Goal: Information Seeking & Learning: Learn about a topic

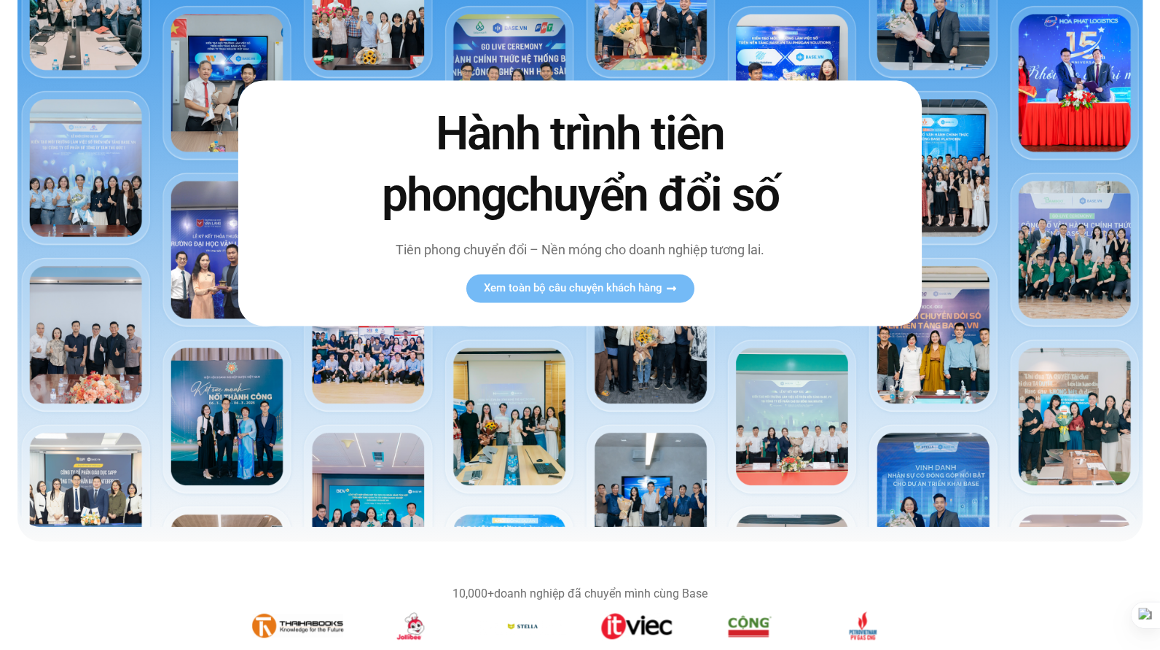
scroll to position [72, 0]
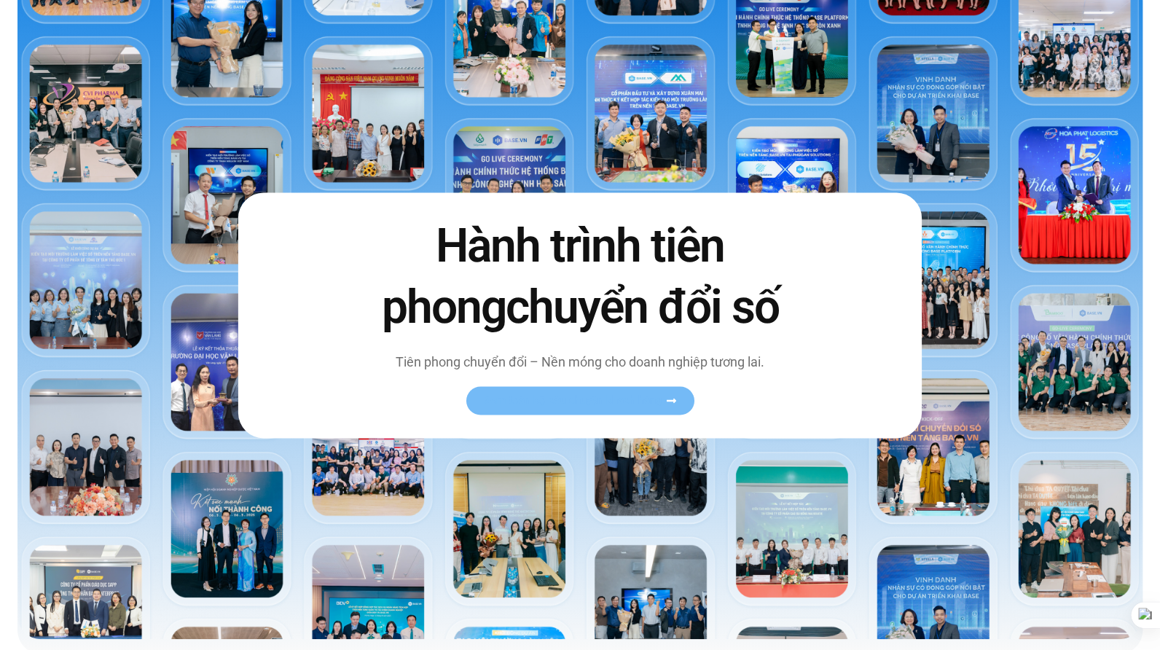
click at [618, 395] on span "Xem toàn bộ câu chuyện khách hàng" at bounding box center [572, 400] width 179 height 11
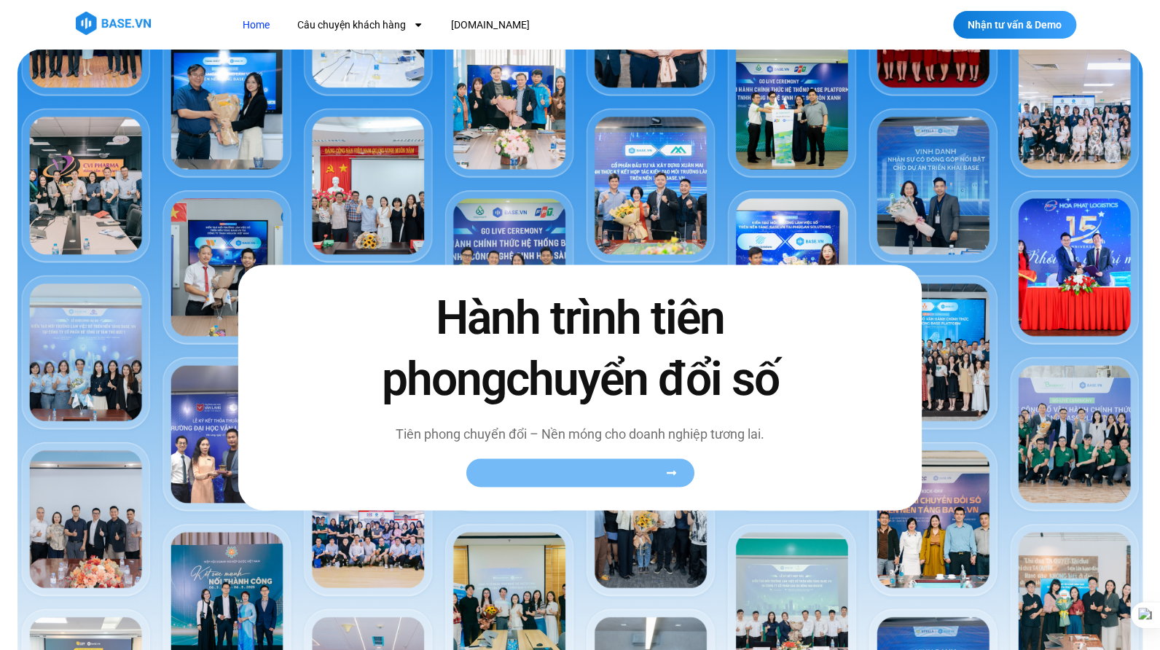
click at [673, 472] on icon at bounding box center [670, 472] width 9 height 4
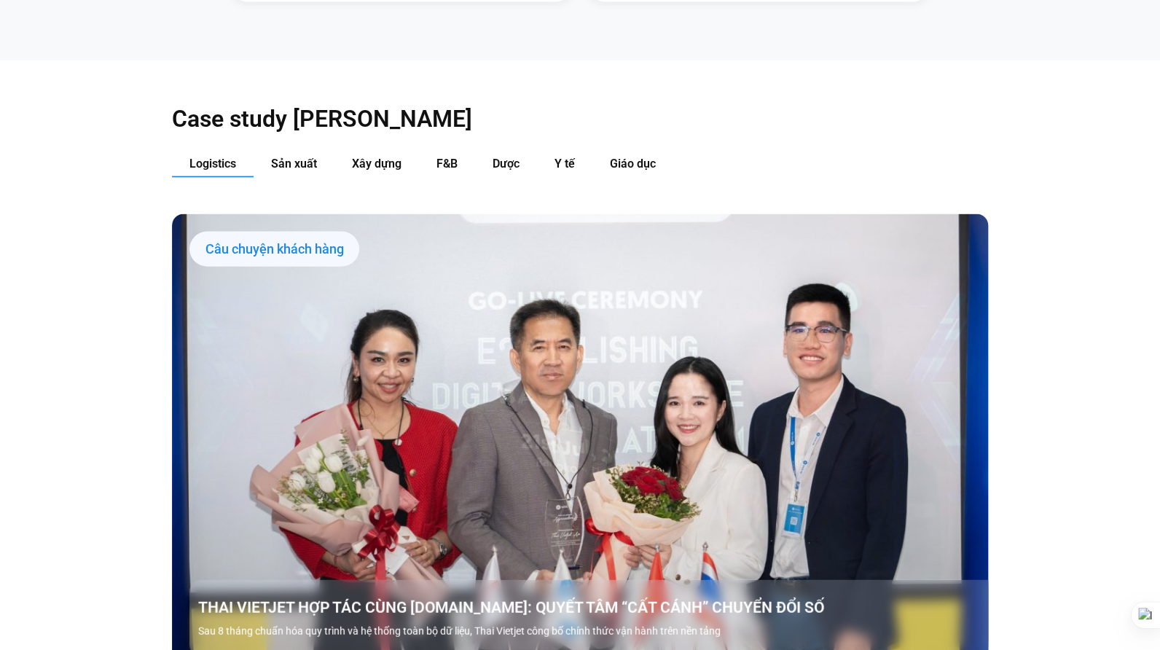
scroll to position [1603, 0]
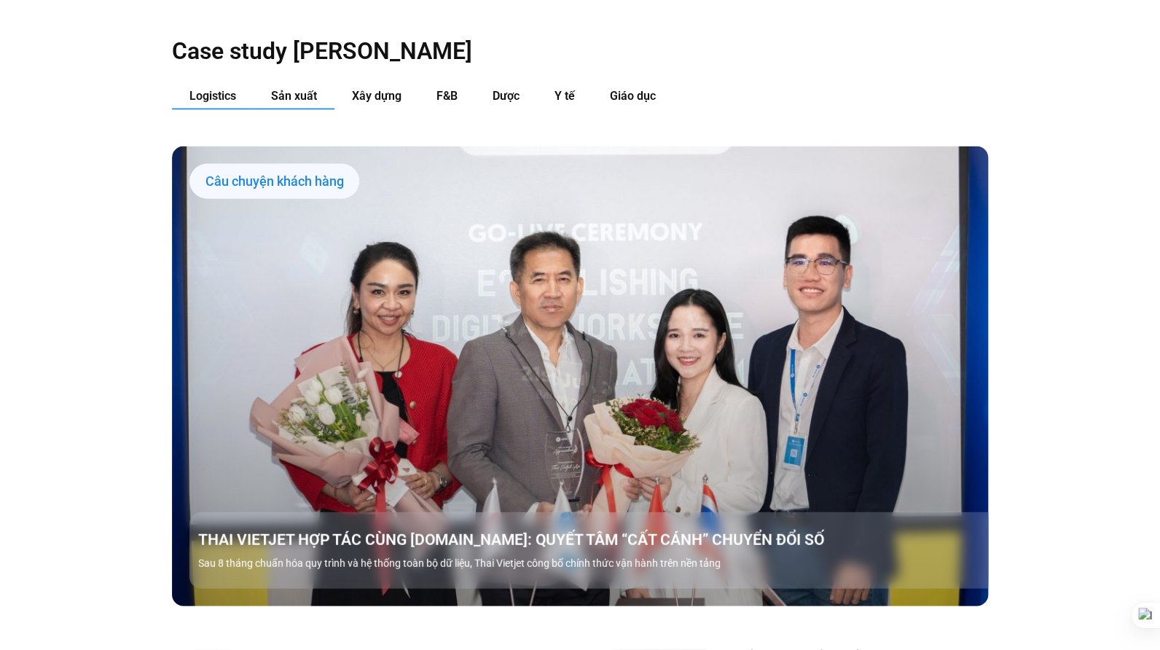
click at [304, 89] on span "Sản xuất" at bounding box center [294, 96] width 46 height 14
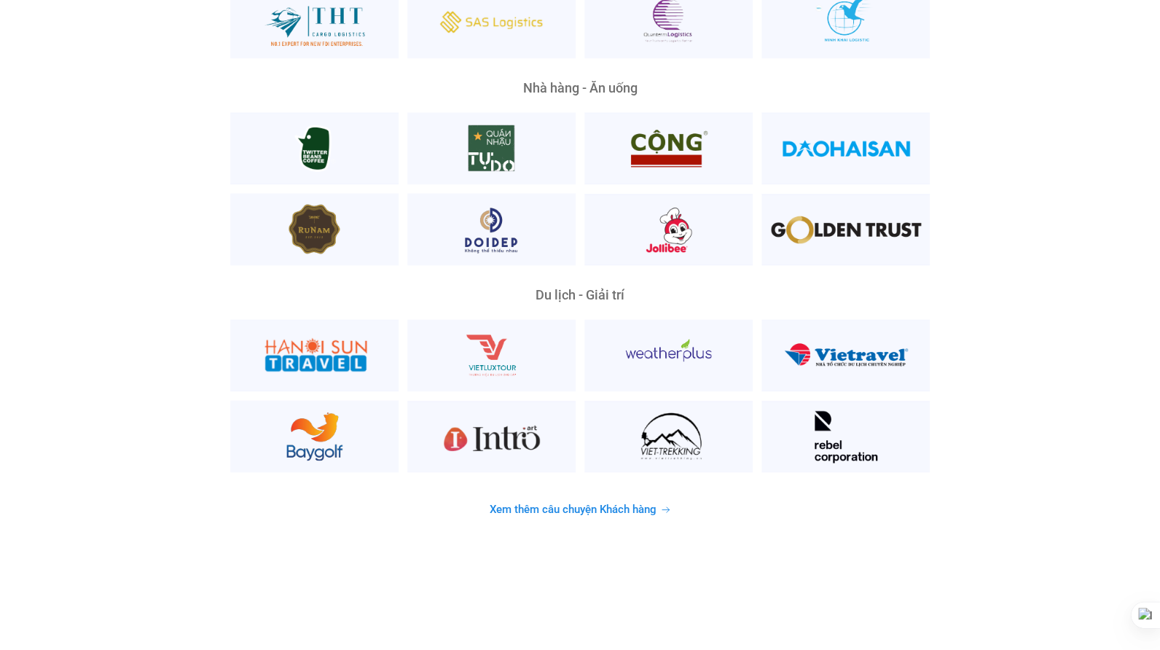
scroll to position [3715, 0]
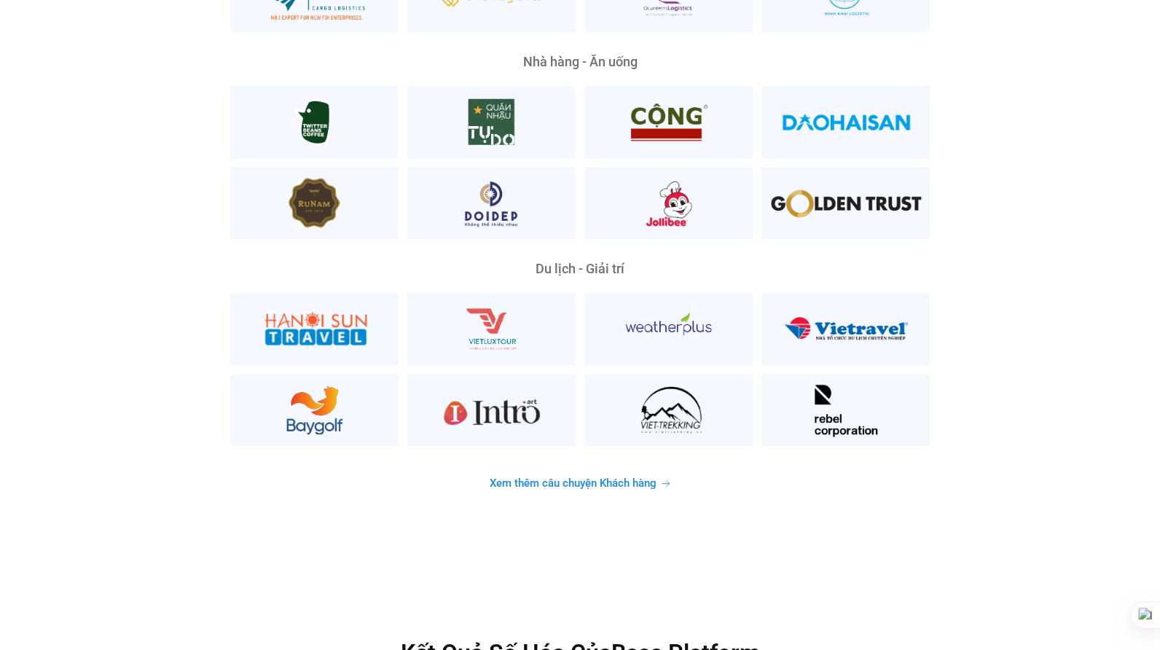
click at [668, 481] on icon at bounding box center [665, 483] width 7 height 5
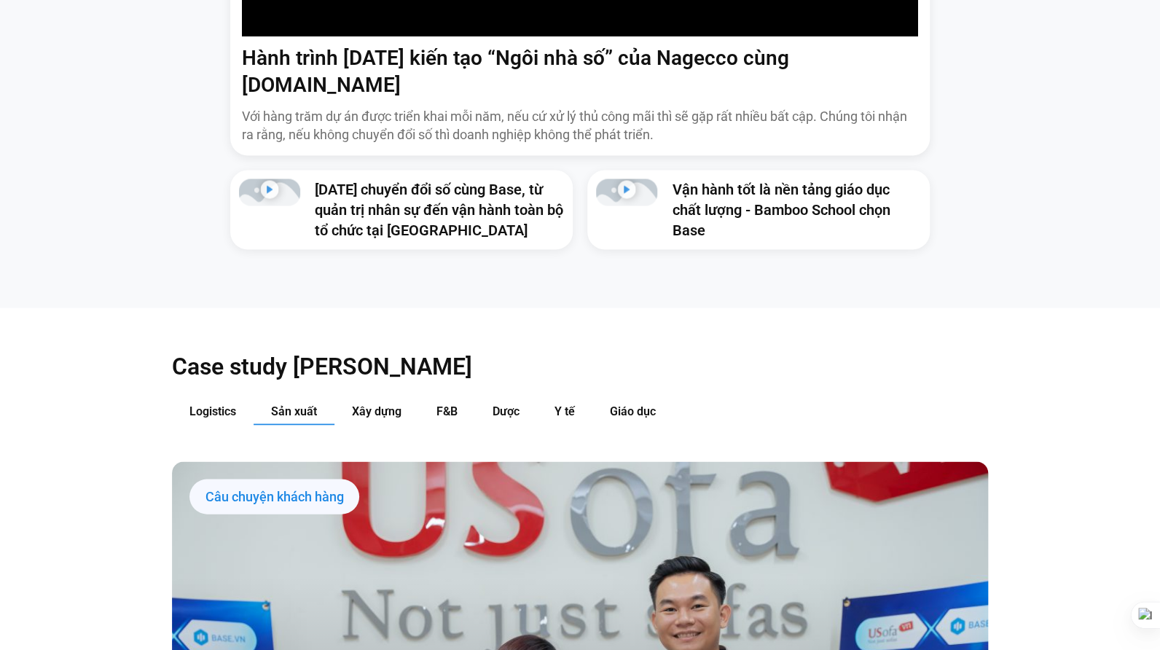
scroll to position [1457, 0]
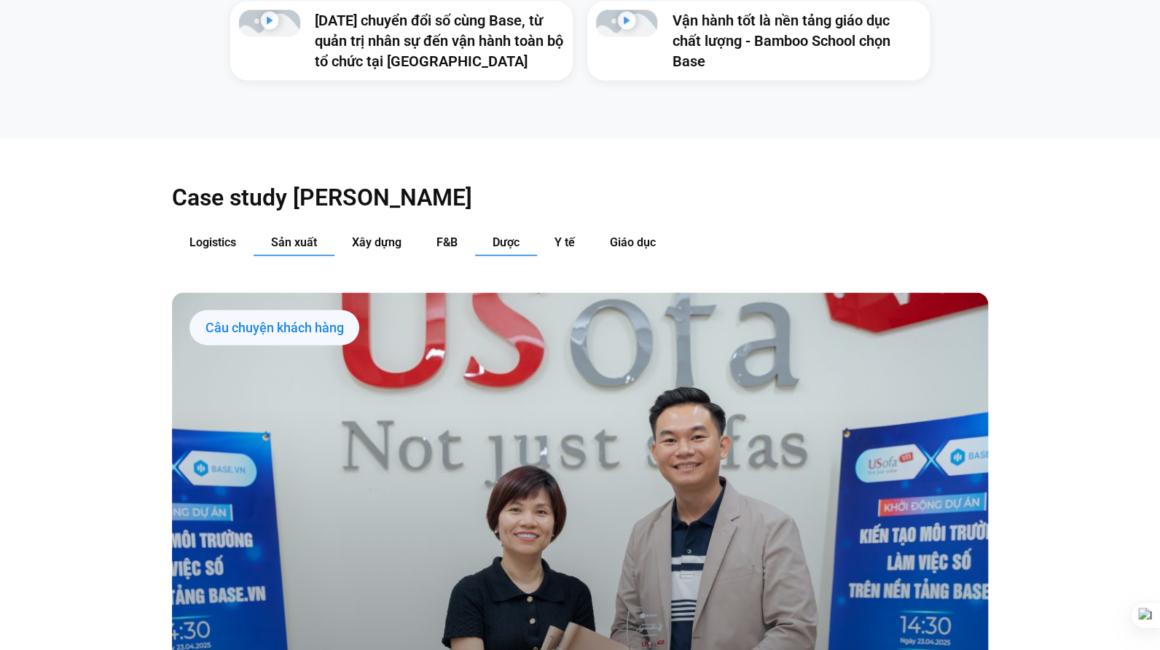
click at [499, 235] on span "Dược" at bounding box center [506, 242] width 27 height 14
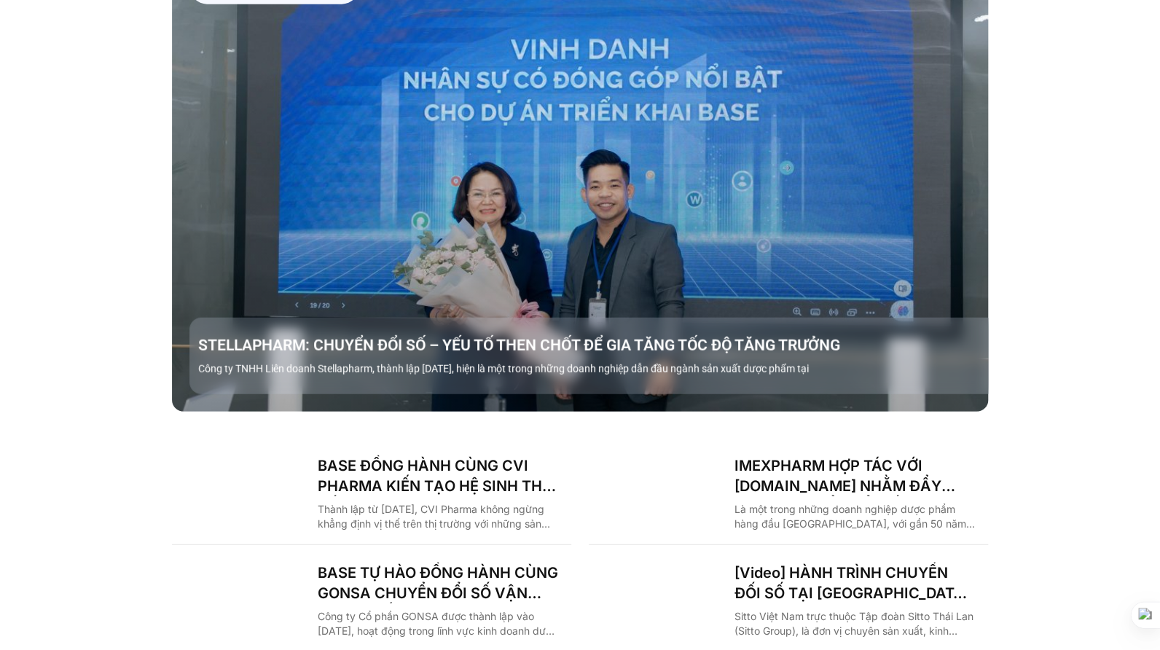
scroll to position [1894, 0]
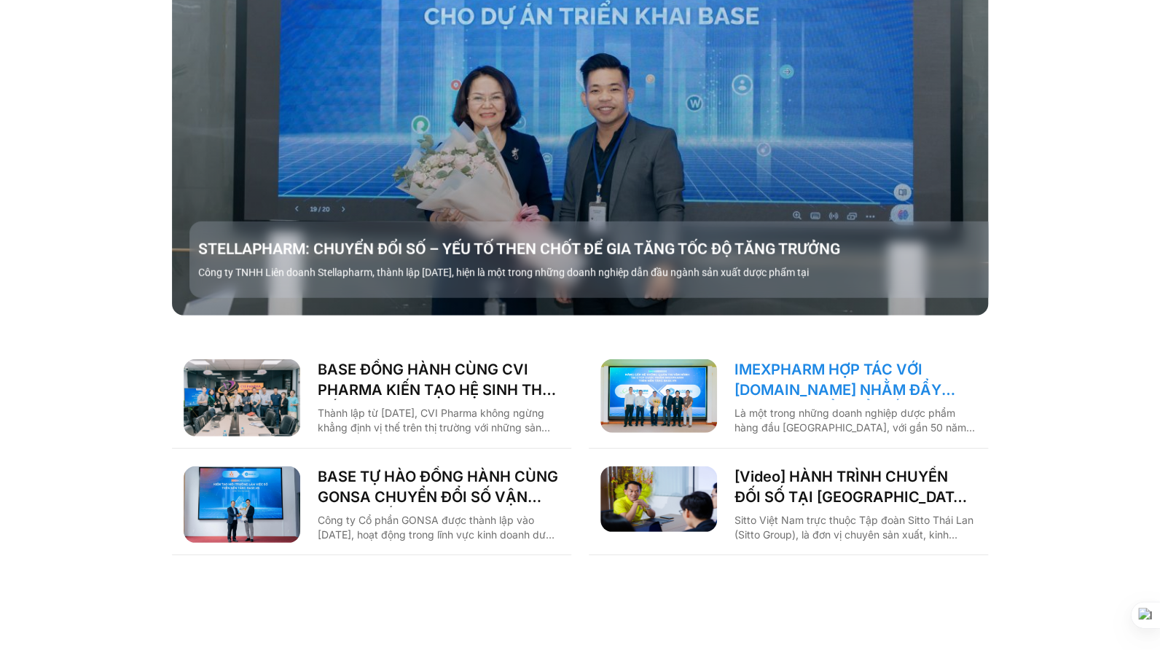
click at [781, 359] on link "IMEXPHARM HỢP TÁC VỚI [DOMAIN_NAME] NHẰM ĐẨY MẠNH CHUYỂN ĐỔI SỐ CHO VẬN HÀNH TH…" at bounding box center [855, 379] width 242 height 41
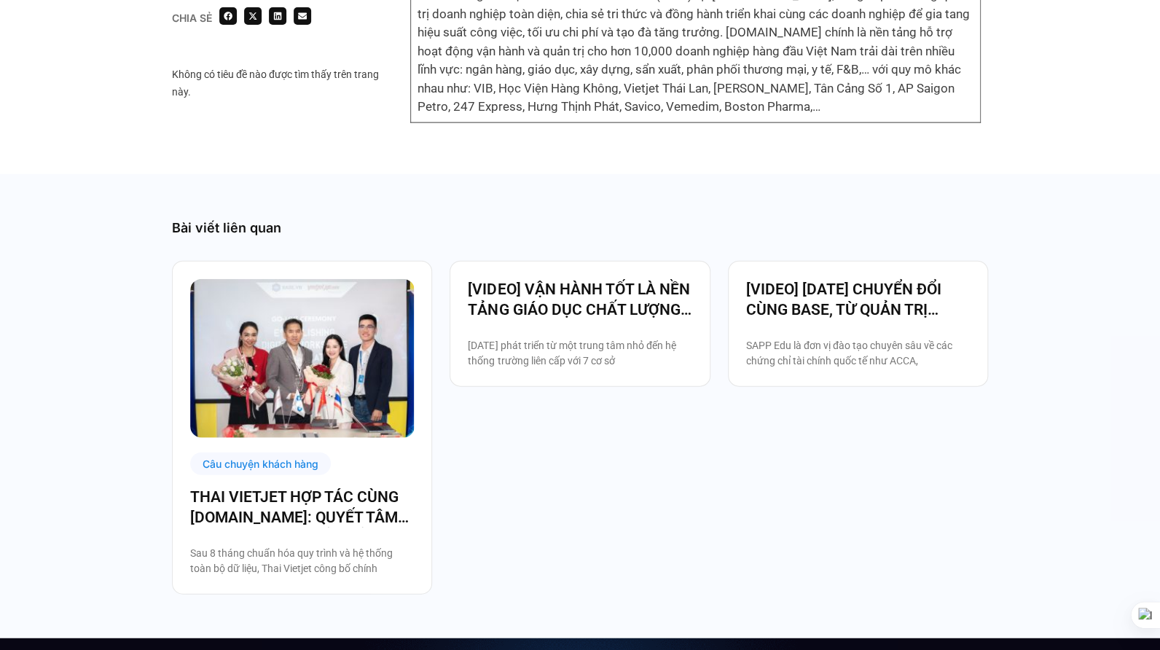
scroll to position [4590, 0]
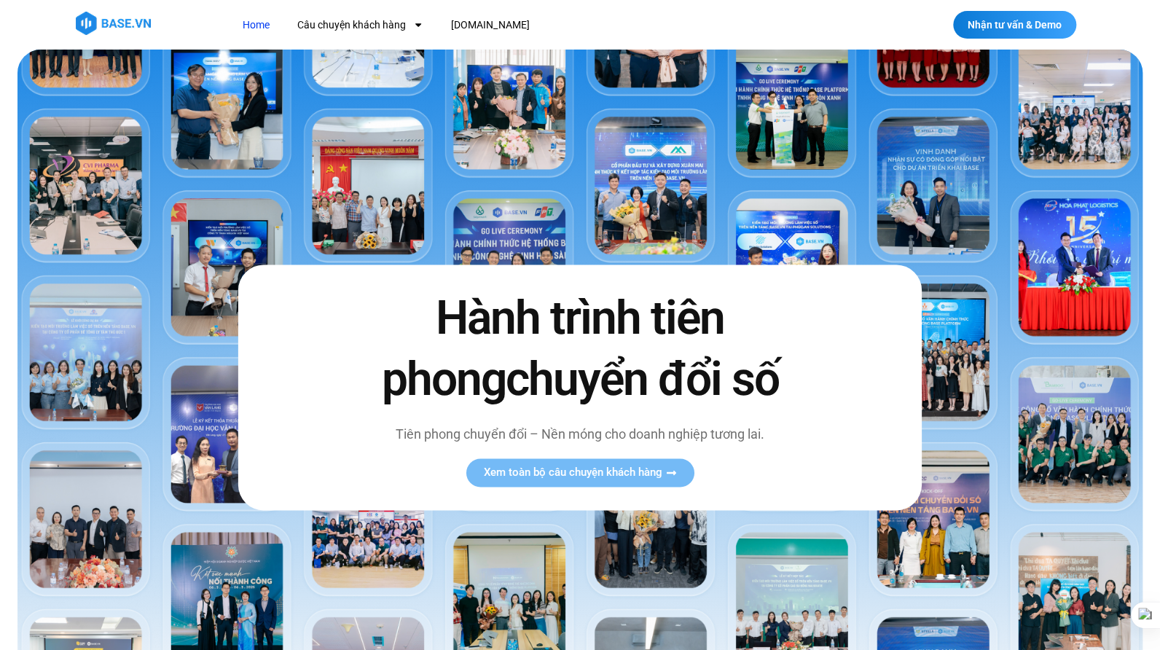
click at [253, 24] on link "Home" at bounding box center [256, 25] width 49 height 27
